Goal: Information Seeking & Learning: Learn about a topic

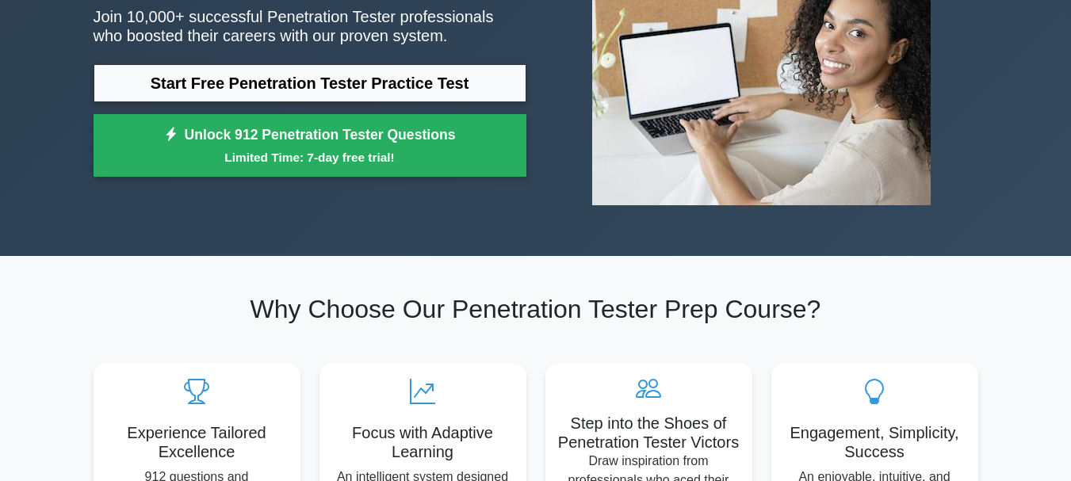
scroll to position [79, 0]
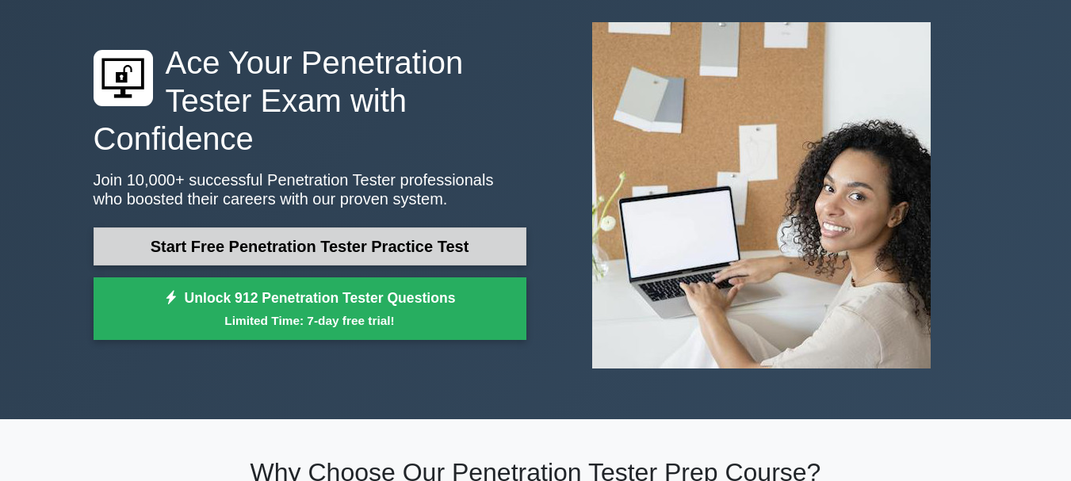
click at [352, 239] on link "Start Free Penetration Tester Practice Test" at bounding box center [310, 247] width 433 height 38
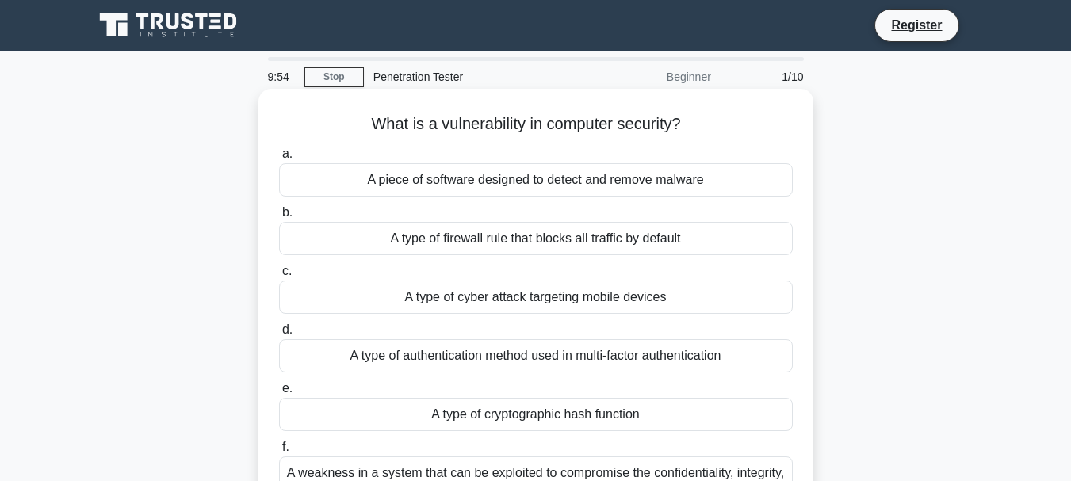
click at [431, 185] on div "A piece of software designed to detect and remove malware" at bounding box center [536, 179] width 514 height 33
click at [279, 159] on input "a. A piece of software designed to detect and remove malware" at bounding box center [279, 154] width 0 height 10
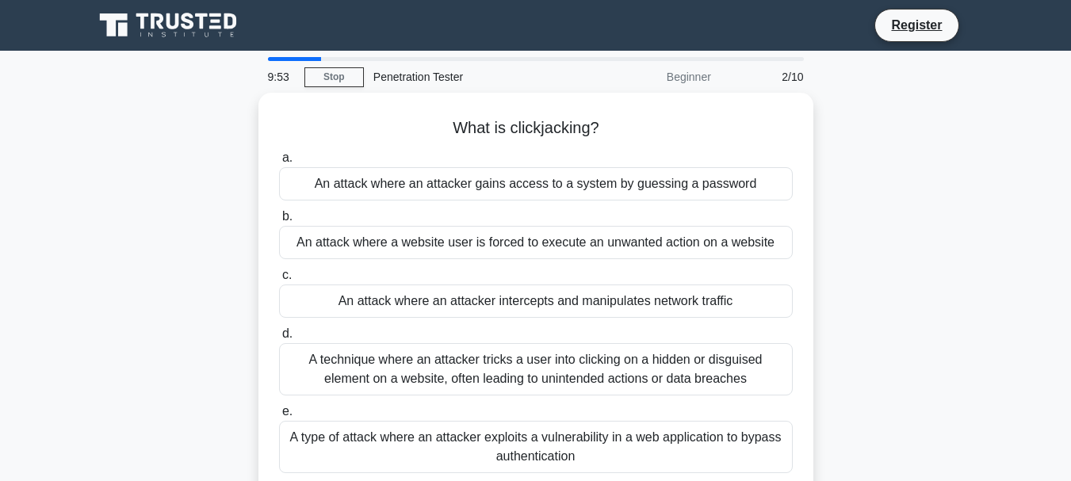
click at [431, 185] on div "An attack where an attacker gains access to a system by guessing a password" at bounding box center [536, 183] width 514 height 33
click at [279, 163] on input "a. An attack where an attacker gains access to a system by guessing a password" at bounding box center [279, 158] width 0 height 10
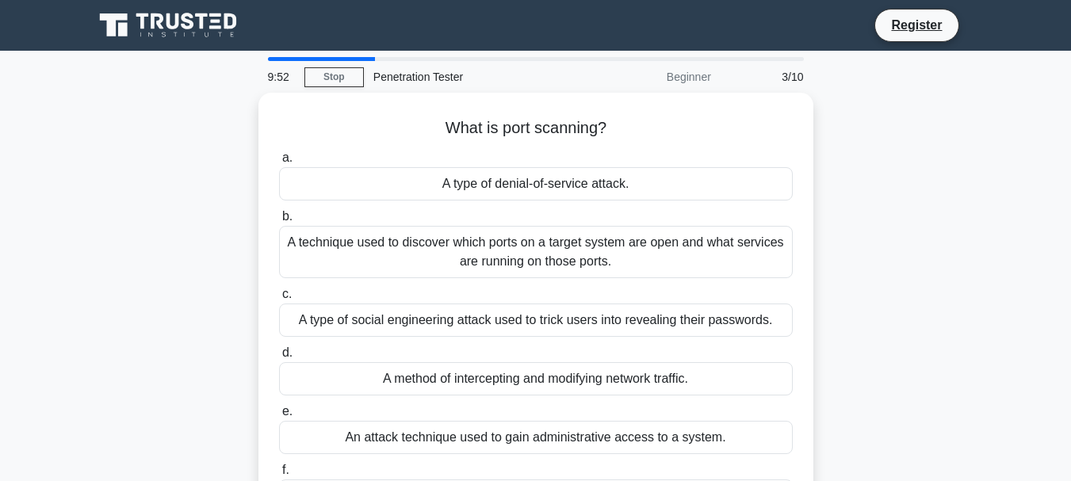
click at [431, 185] on div "A type of denial-of-service attack." at bounding box center [536, 183] width 514 height 33
click at [279, 163] on input "a. A type of denial-of-service attack." at bounding box center [279, 158] width 0 height 10
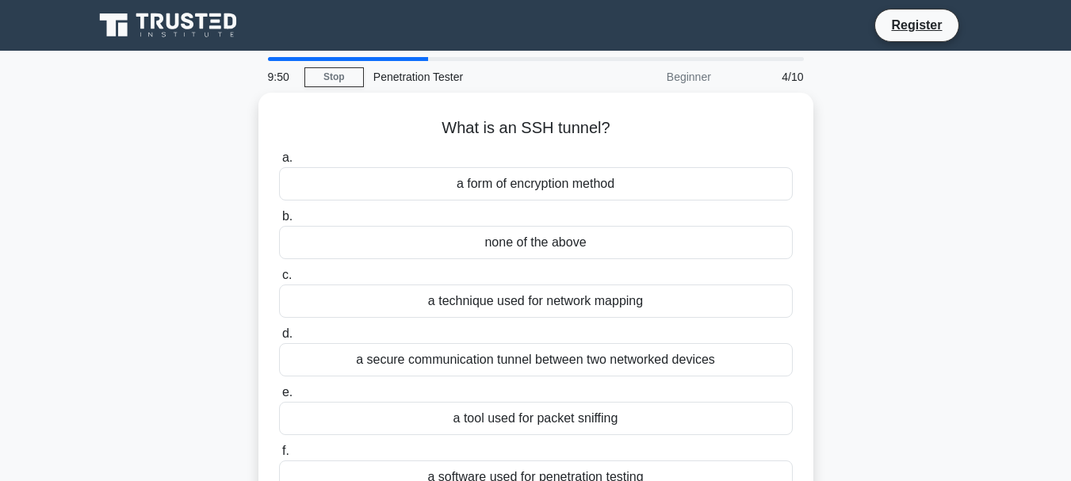
click at [431, 185] on div "a form of encryption method" at bounding box center [536, 183] width 514 height 33
click at [279, 163] on input "a. a form of encryption method" at bounding box center [279, 158] width 0 height 10
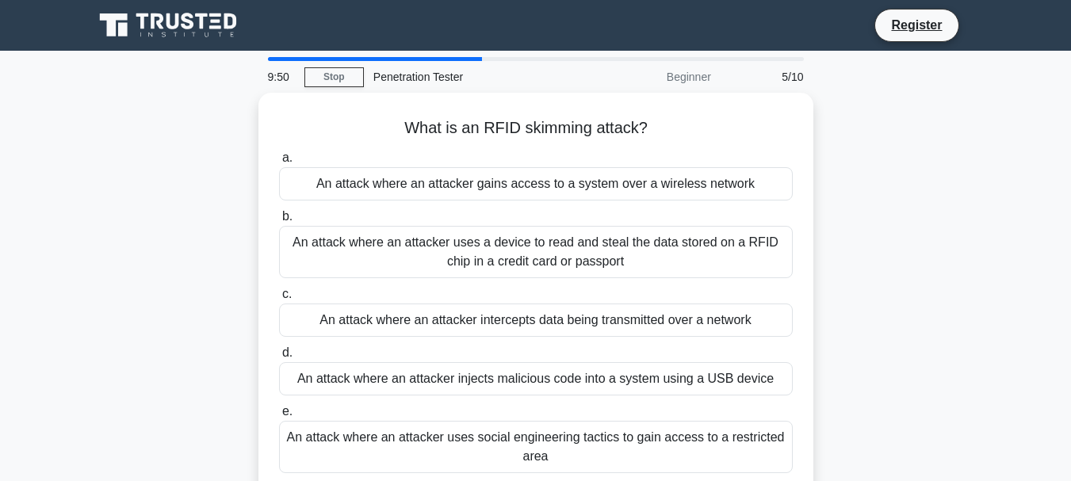
click at [431, 185] on div "An attack where an attacker gains access to a system over a wireless network" at bounding box center [536, 183] width 514 height 33
click at [279, 163] on input "a. An attack where an attacker gains access to a system over a wireless network" at bounding box center [279, 158] width 0 height 10
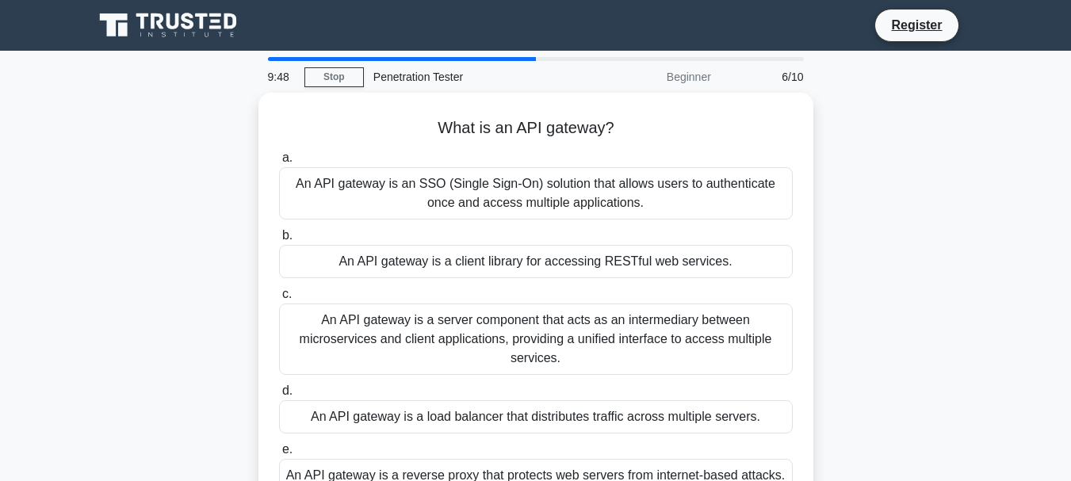
click at [431, 185] on div "An API gateway is an SSO (Single Sign-On) solution that allows users to authent…" at bounding box center [536, 193] width 514 height 52
click at [279, 163] on input "a. An API gateway is an SSO (Single Sign-On) solution that allows users to auth…" at bounding box center [279, 158] width 0 height 10
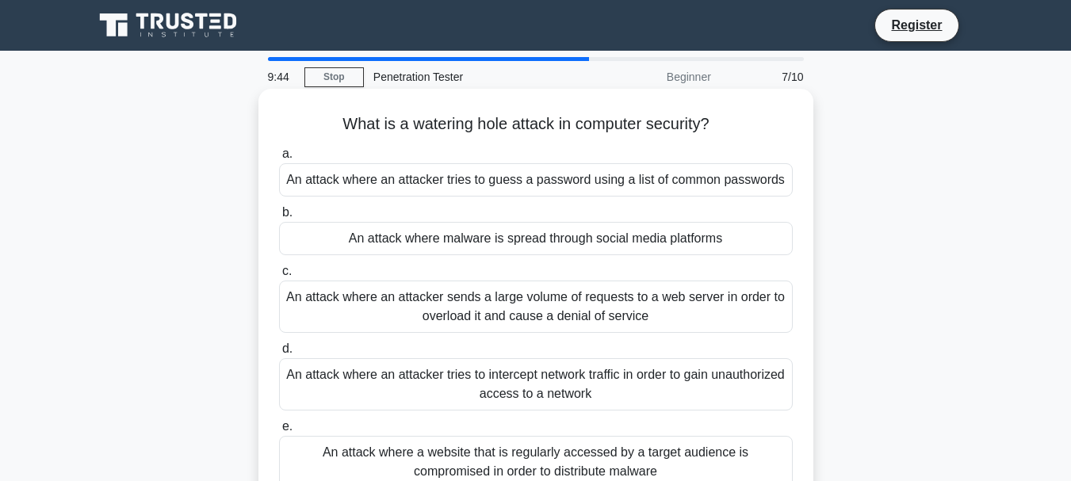
click at [427, 186] on div "An attack where an attacker tries to guess a password using a list of common pa…" at bounding box center [536, 179] width 514 height 33
click at [279, 159] on input "a. An attack where an attacker tries to guess a password using a list of common…" at bounding box center [279, 154] width 0 height 10
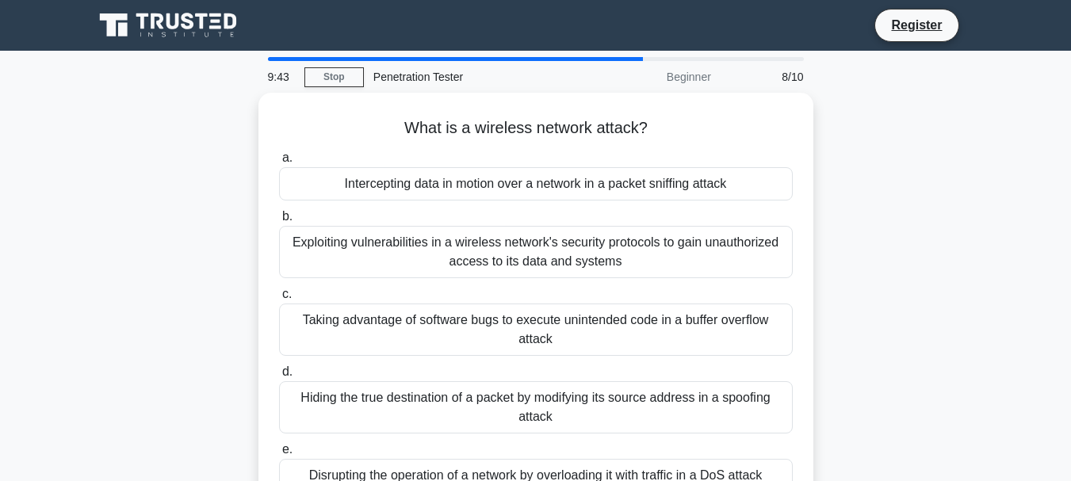
click at [427, 186] on div "Intercepting data in motion over a network in a packet sniffing attack" at bounding box center [536, 183] width 514 height 33
click at [279, 163] on input "a. Intercepting data in motion over a network in a packet sniffing attack" at bounding box center [279, 158] width 0 height 10
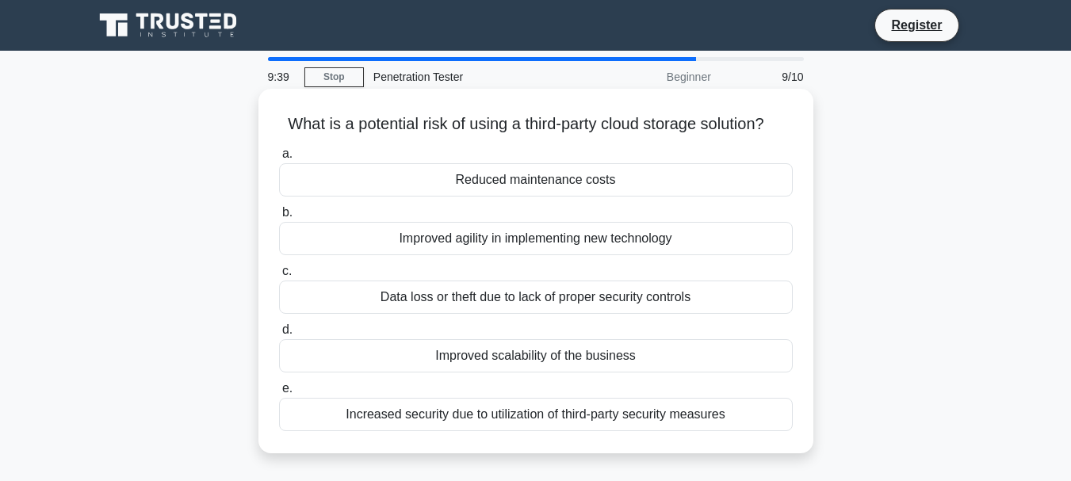
click at [482, 197] on div "Reduced maintenance costs" at bounding box center [536, 179] width 514 height 33
click at [279, 159] on input "a. Reduced maintenance costs" at bounding box center [279, 154] width 0 height 10
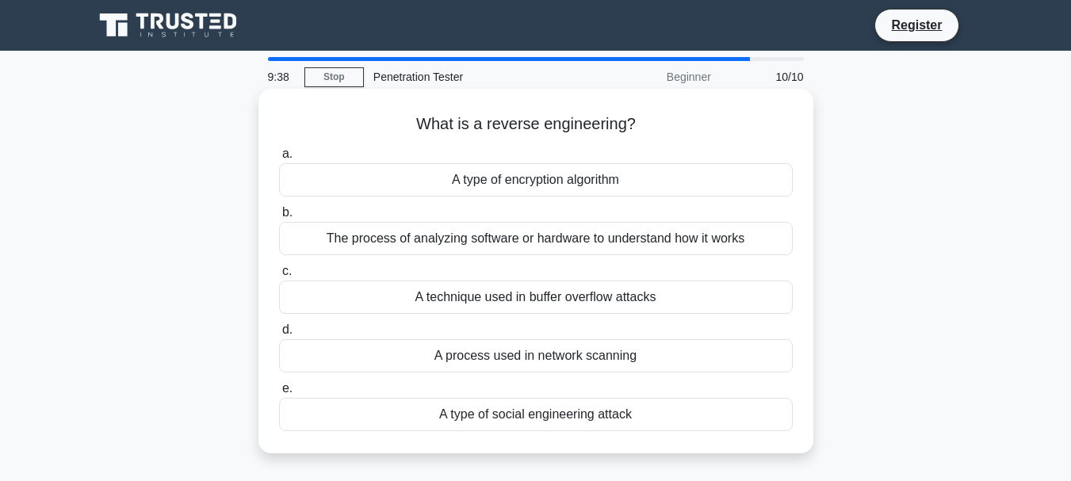
click at [483, 182] on div "A type of encryption algorithm" at bounding box center [536, 179] width 514 height 33
click at [279, 159] on input "a. A type of encryption algorithm" at bounding box center [279, 154] width 0 height 10
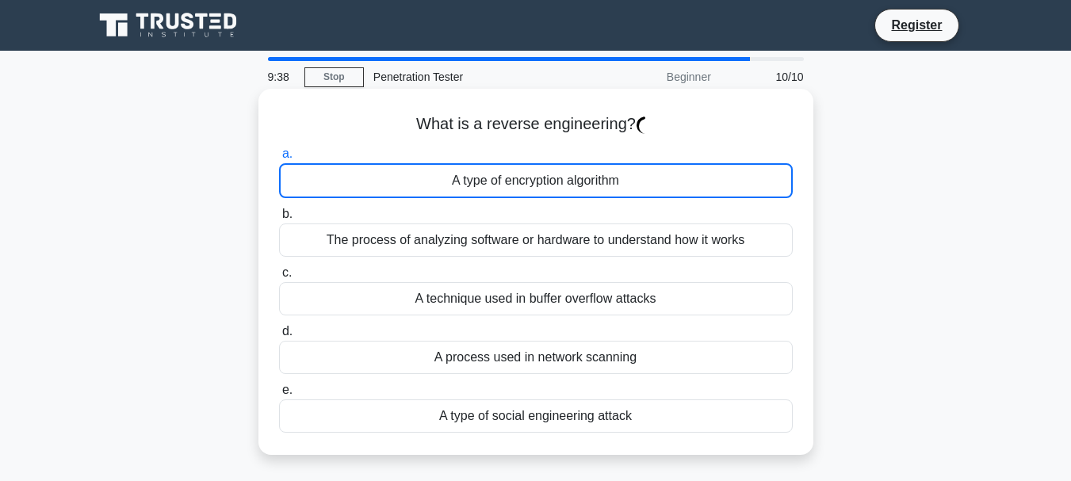
click at [483, 182] on div "A type of encryption algorithm" at bounding box center [536, 180] width 514 height 35
click at [279, 159] on input "a. A type of encryption algorithm" at bounding box center [279, 154] width 0 height 10
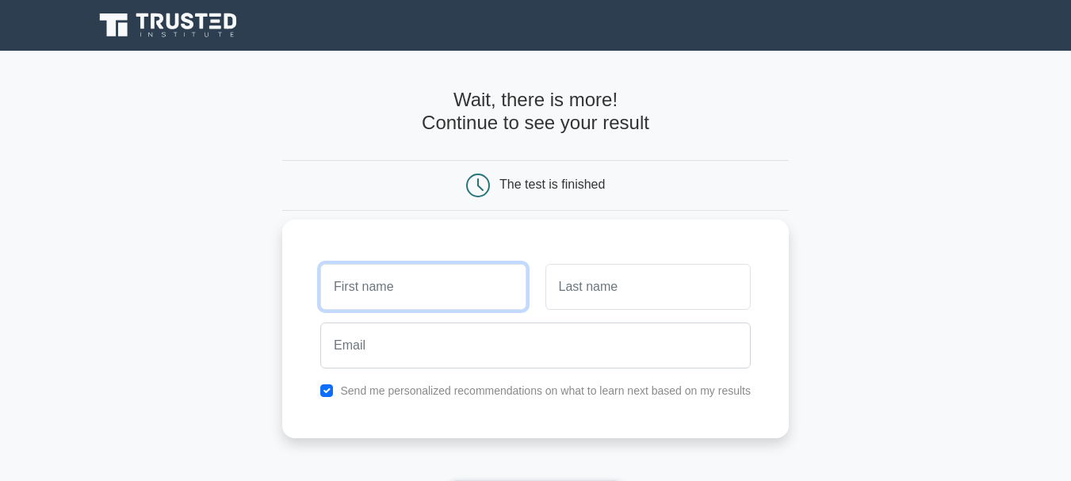
click at [434, 308] on input "text" at bounding box center [422, 287] width 205 height 46
click at [438, 287] on input "text" at bounding box center [422, 287] width 205 height 46
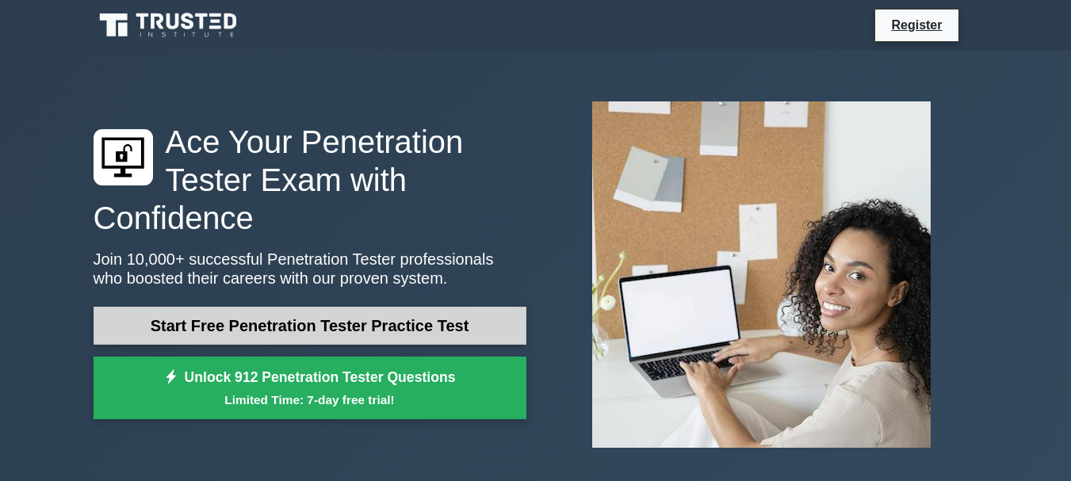
click at [300, 327] on link "Start Free Penetration Tester Practice Test" at bounding box center [310, 326] width 433 height 38
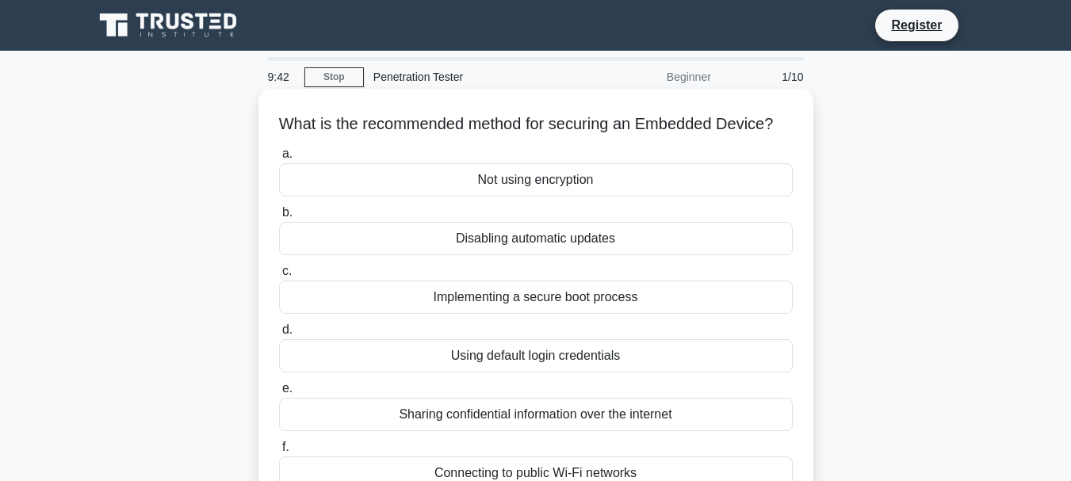
scroll to position [79, 0]
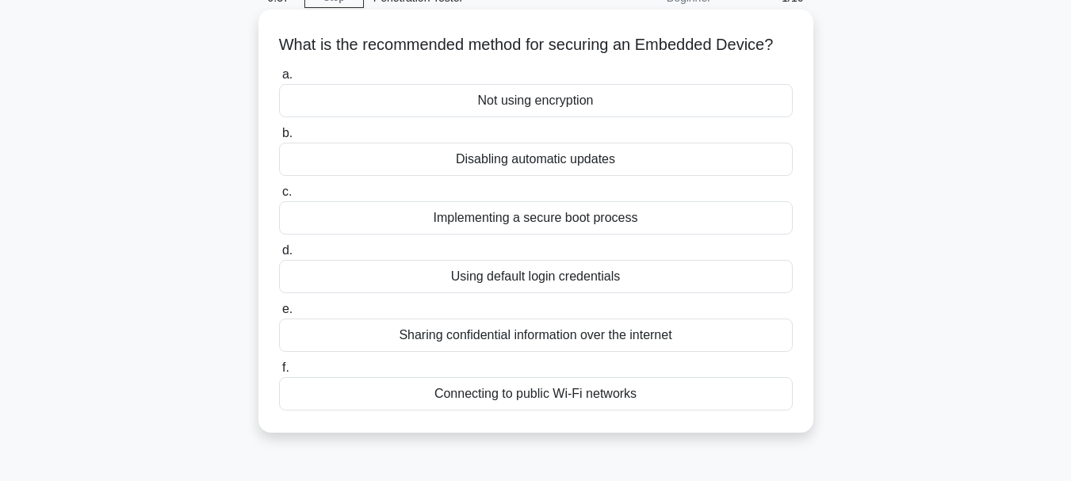
click at [534, 235] on div "Implementing a secure boot process" at bounding box center [536, 217] width 514 height 33
click at [279, 197] on input "c. Implementing a secure boot process" at bounding box center [279, 192] width 0 height 10
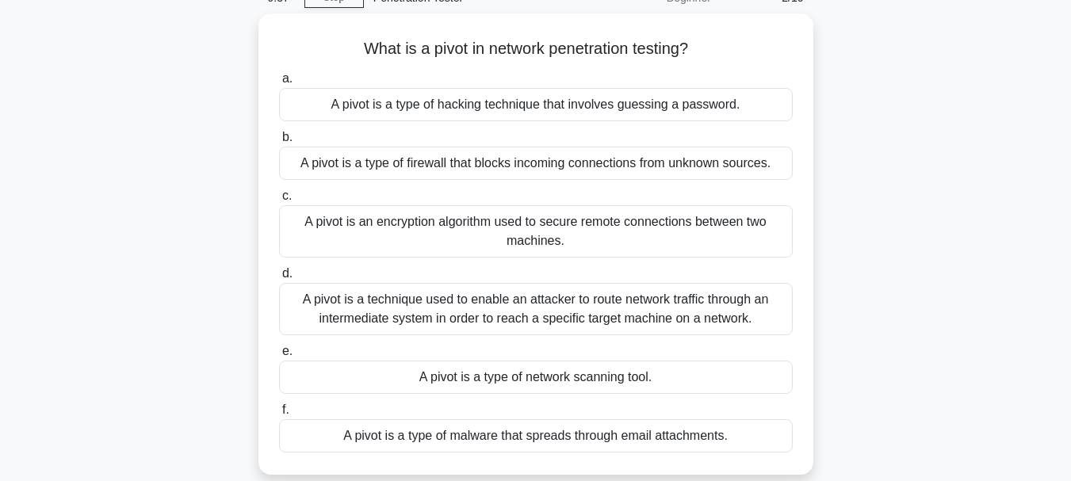
scroll to position [0, 0]
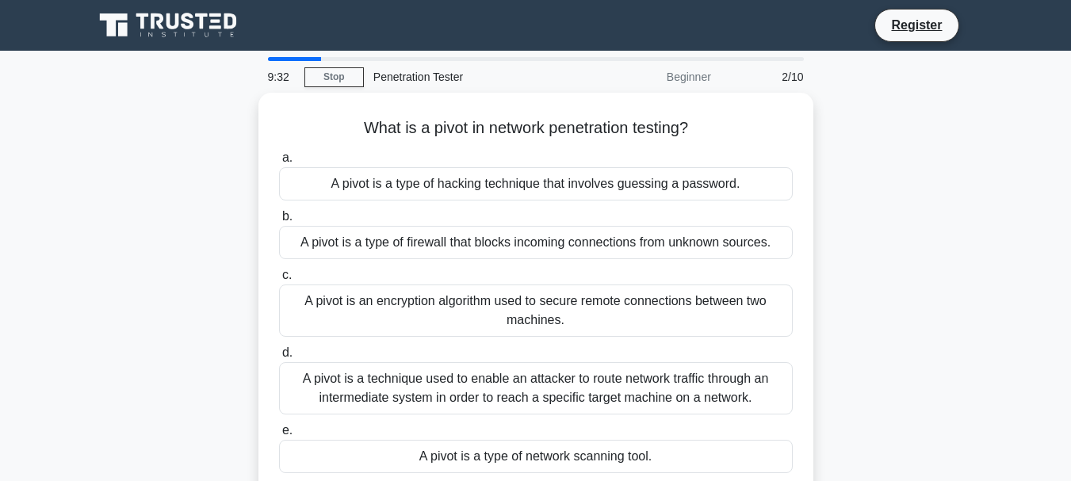
click at [696, 75] on div "Beginner" at bounding box center [651, 77] width 139 height 32
click at [321, 73] on link "Stop" at bounding box center [333, 77] width 59 height 20
